Goal: Check status: Check status

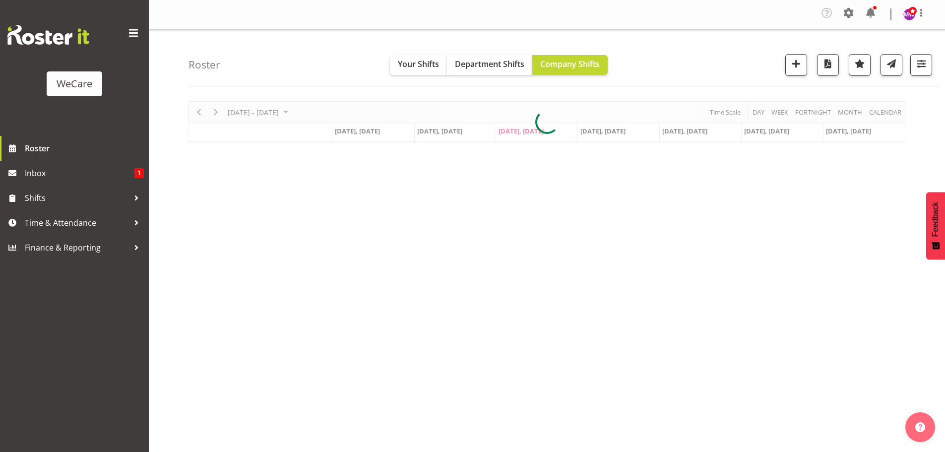
select select "location"
click at [919, 61] on span "button" at bounding box center [921, 63] width 13 height 13
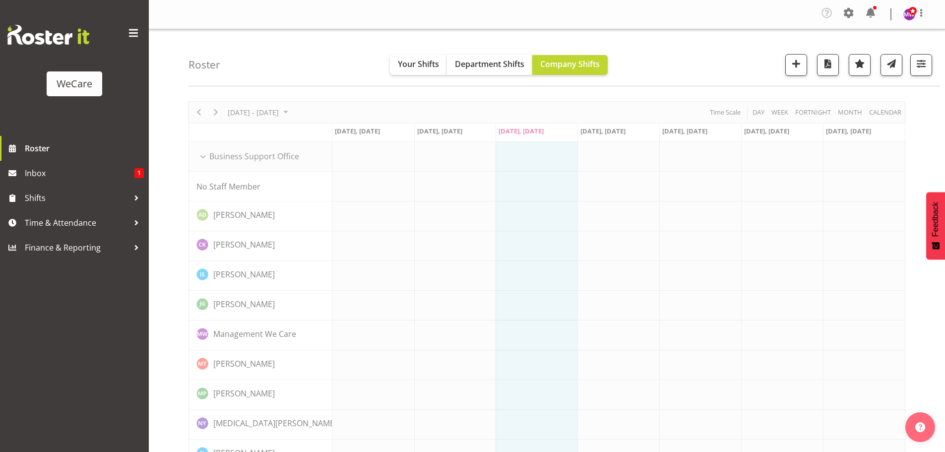
click at [923, 66] on span "button" at bounding box center [921, 63] width 13 height 13
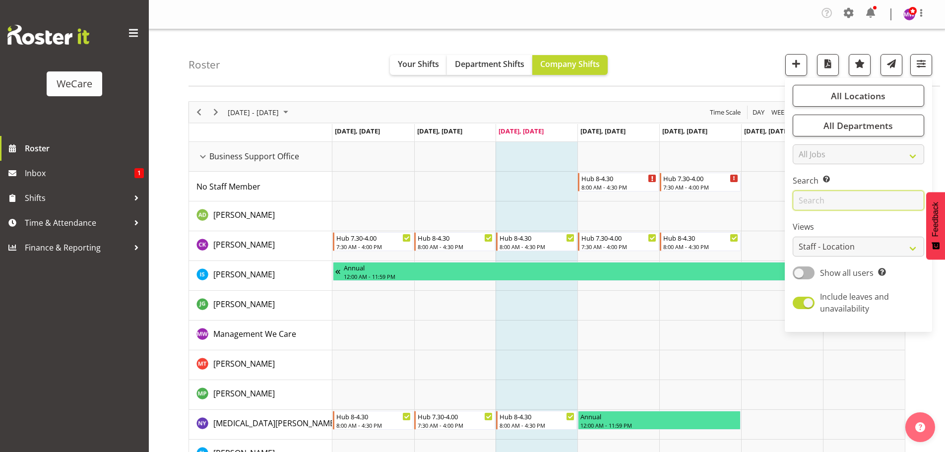
click at [859, 208] on input "text" at bounding box center [858, 201] width 131 height 20
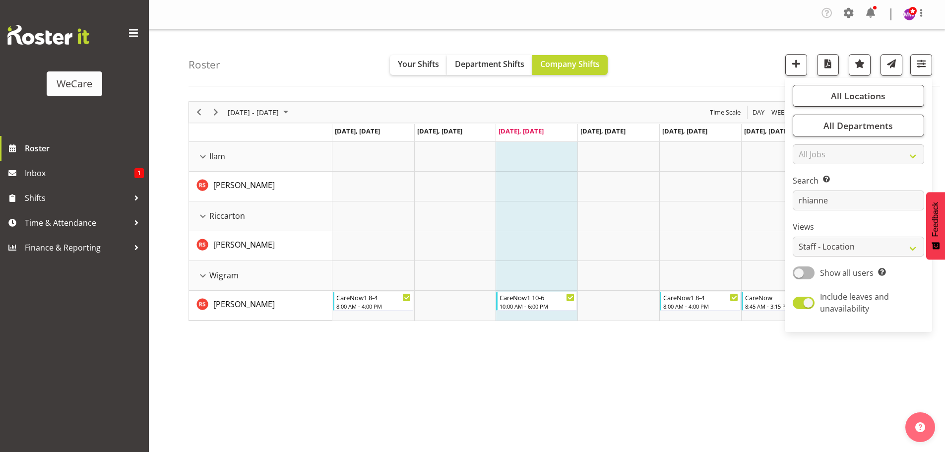
drag, startPoint x: 602, startPoint y: 400, endPoint x: 460, endPoint y: 303, distance: 172.6
click at [601, 399] on div "[DATE] - [DATE] [DATE] Day Week Fortnight Month calendar Month Agenda Time Scal…" at bounding box center [567, 292] width 757 height 397
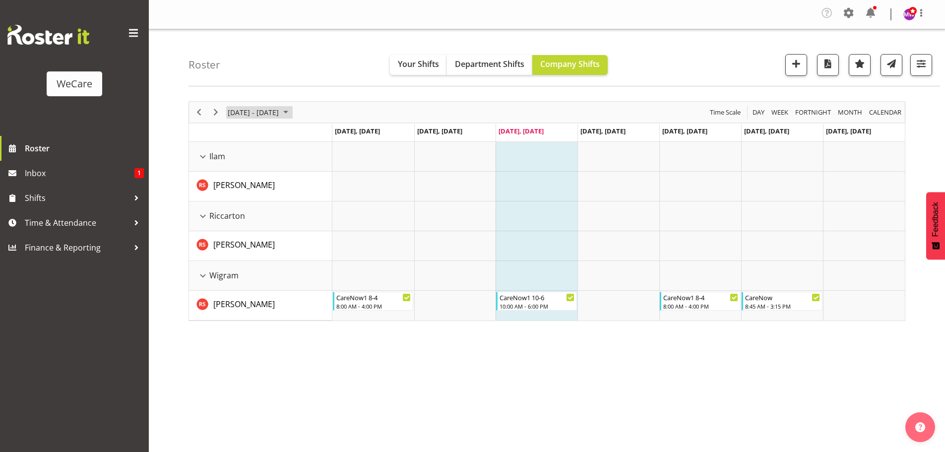
click at [265, 107] on span "[DATE] - [DATE]" at bounding box center [253, 112] width 53 height 12
click at [332, 136] on span "next month" at bounding box center [332, 137] width 17 height 18
click at [241, 191] on span "8" at bounding box center [238, 188] width 15 height 15
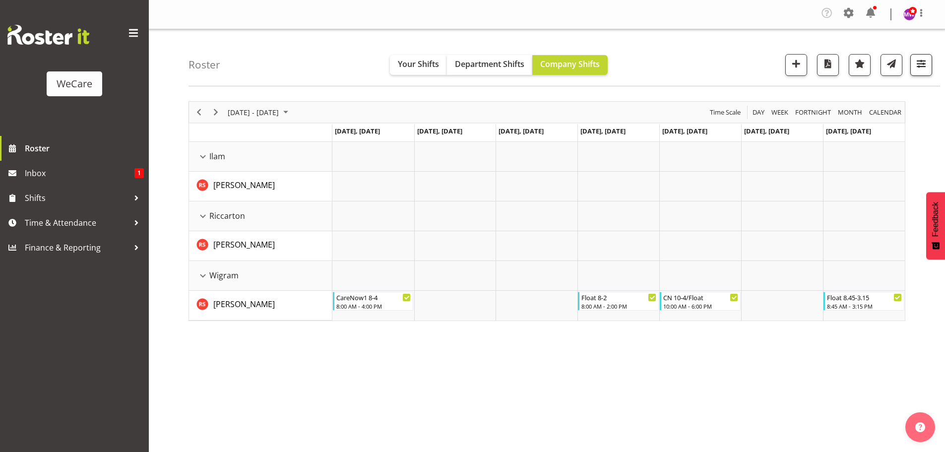
click at [918, 71] on div "Roster Your Shifts Department Shifts Company Shifts All Locations Clear Busines…" at bounding box center [565, 57] width 752 height 57
click at [916, 69] on span "button" at bounding box center [921, 63] width 13 height 13
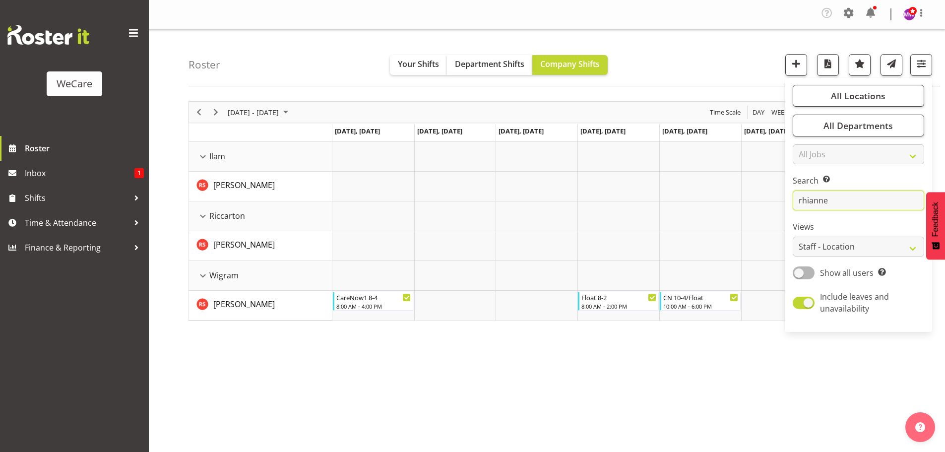
click at [867, 200] on input "rhianne" at bounding box center [858, 201] width 131 height 20
type input "r"
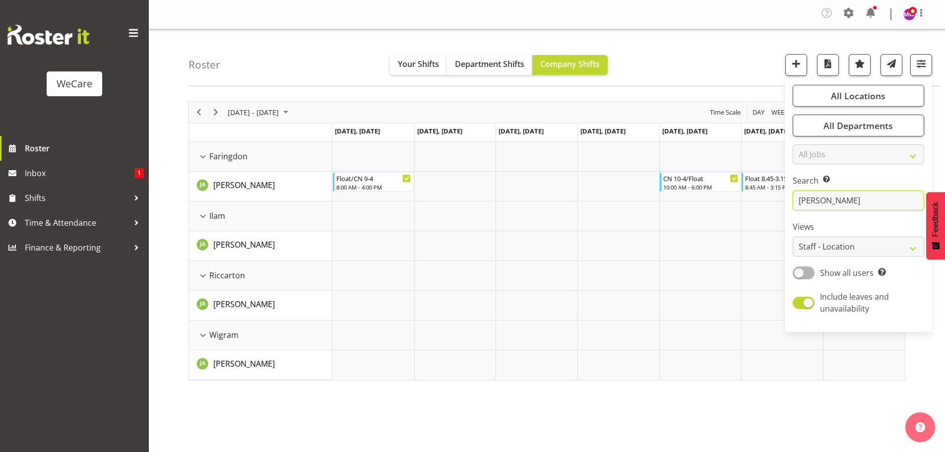
type input "[PERSON_NAME]"
click at [264, 104] on div "[DATE] - [DATE]" at bounding box center [259, 112] width 70 height 21
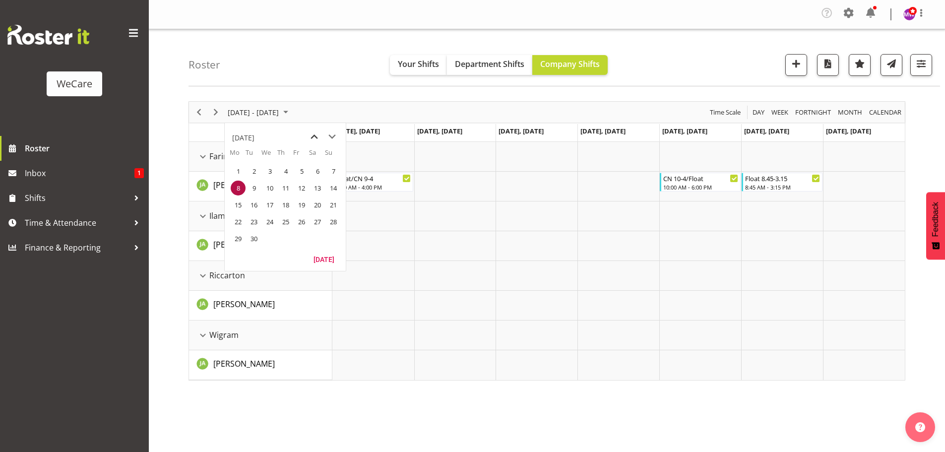
click at [313, 135] on span "previous month" at bounding box center [314, 137] width 17 height 18
click at [241, 204] on span "11" at bounding box center [238, 204] width 15 height 15
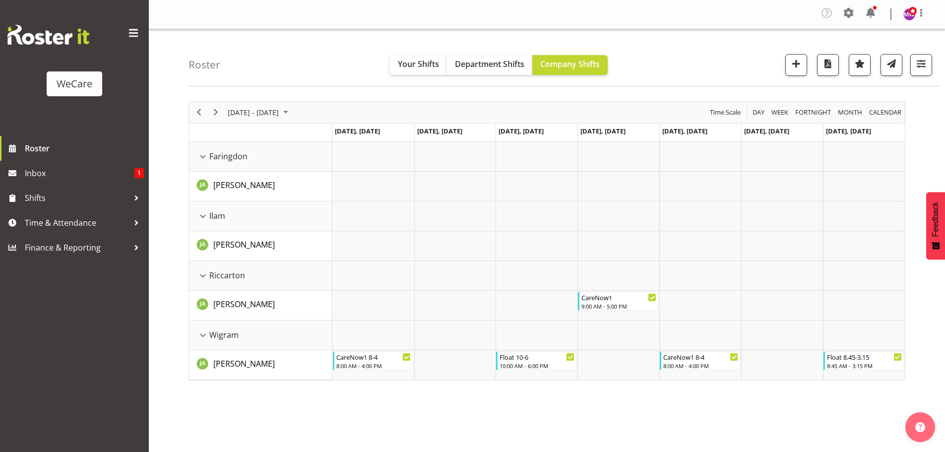
click at [269, 102] on div "[DATE] - [DATE]" at bounding box center [259, 112] width 70 height 21
click at [243, 223] on span "18" at bounding box center [238, 221] width 15 height 15
